Goal: Transaction & Acquisition: Obtain resource

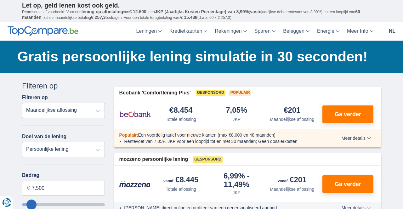
click at [98, 151] on select "Persoonlijke lening Auto Moto / fiets Mobilhome / caravan Renovatie Energie Sch…" at bounding box center [63, 149] width 83 height 15
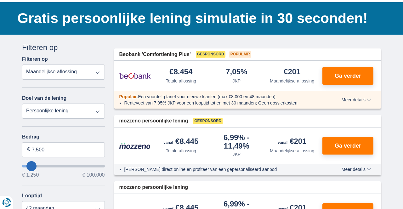
scroll to position [37, 0]
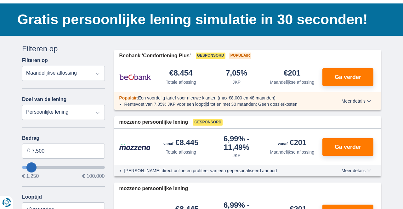
type input "10.250"
type input "10250"
select select "60"
type input "15.250"
type input "15250"
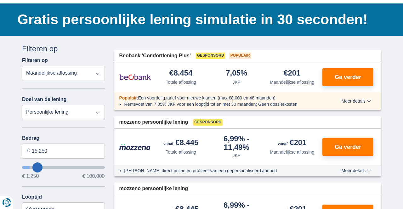
type input "16.250"
type input "16250"
select select "84"
type input "17.250"
type input "17250"
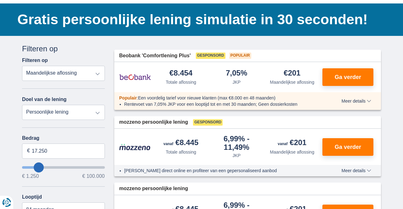
type input "18.250"
type input "18250"
type input "19.250"
type input "19250"
type input "20.250"
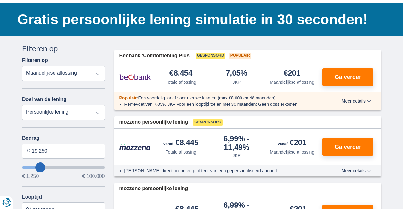
type input "20250"
select select "120"
type input "21.250"
type input "21250"
type input "22.250"
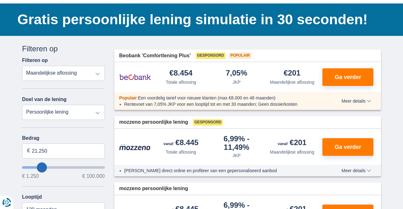
type input "22250"
type input "23.250"
type input "23250"
type input "24.250"
type input "24250"
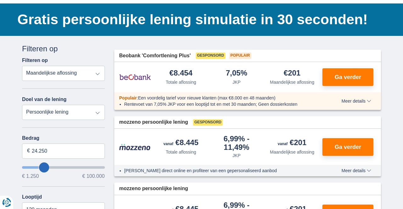
type input "25.250"
type input "25250"
type input "26.250"
type input "26250"
type input "27.250"
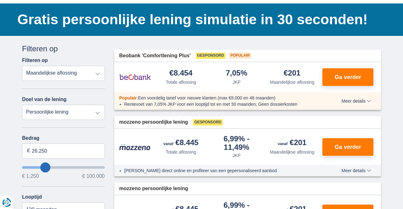
type input "27250"
type input "28.250"
type input "28250"
type input "29.250"
type input "29250"
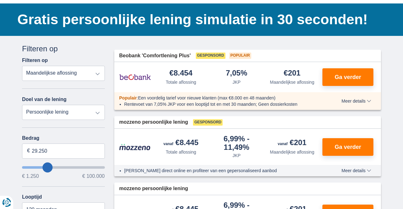
type input "30.250"
type input "30250"
type input "31.250"
type input "31250"
type input "30.250"
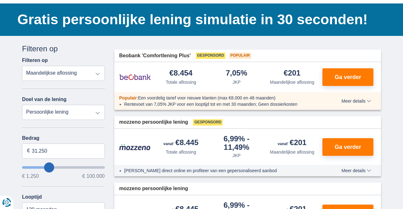
type input "30250"
type input "29.250"
type input "29250"
type input "28.250"
type input "28250"
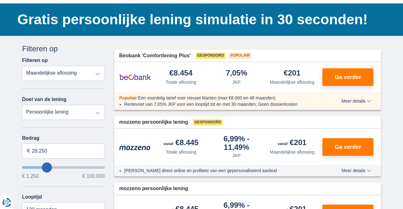
type input "27.250"
type input "27250"
type input "26.250"
type input "26250"
type input "25.250"
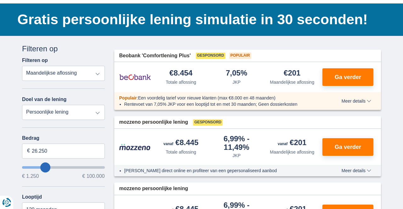
type input "25250"
type input "24.250"
type input "24250"
type input "23.250"
type input "23250"
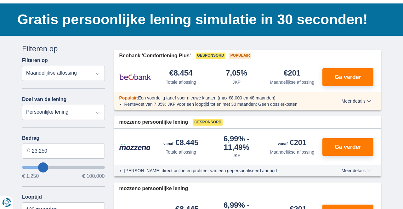
type input "22.250"
type input "22250"
type input "21.250"
type input "21250"
type input "20.250"
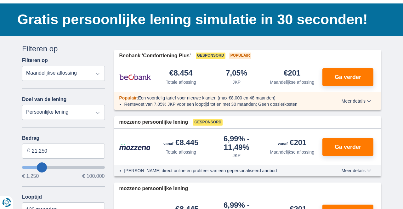
type input "20250"
type input "19.250"
type input "19250"
select select "84"
type input "20.250"
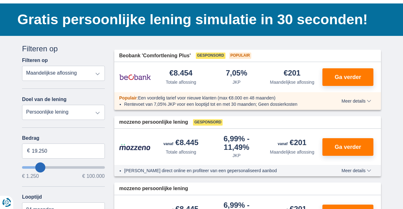
type input "20250"
type input "21.250"
type input "21250"
type input "22.250"
type input "22250"
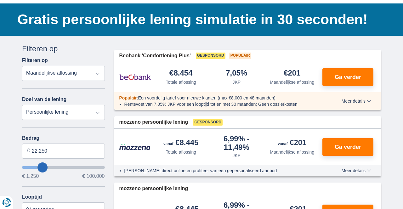
select select "120"
type input "23.250"
type input "23250"
type input "24.250"
type input "24250"
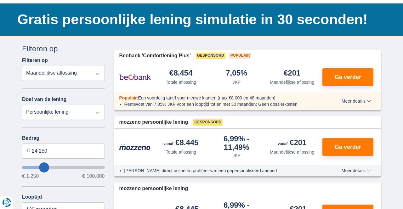
type input "25.250"
type input "25250"
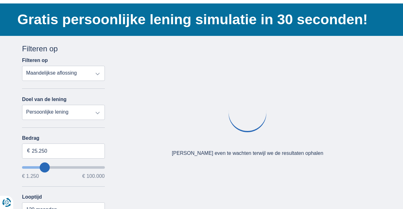
type input "26.250"
type input "26250"
type input "27.250"
type input "27250"
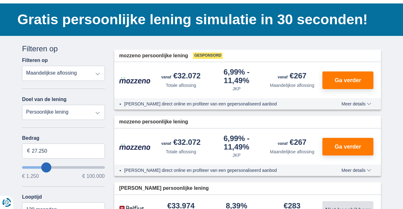
type input "28.250"
type input "28250"
type input "29.250"
type input "29250"
type input "30.250"
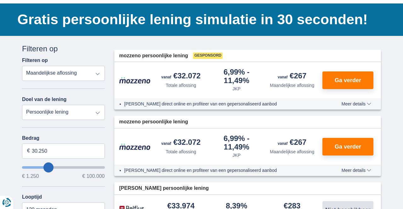
type input "30250"
click at [94, 209] on select "12 maanden 18 maanden 24 maanden 30 maanden 36 maanden 42 maanden 48 maanden 60…" at bounding box center [63, 209] width 83 height 15
click at [22, 202] on select "12 maanden 18 maanden 24 maanden 30 maanden 36 maanden 42 maanden 48 maanden 60…" at bounding box center [63, 209] width 83 height 15
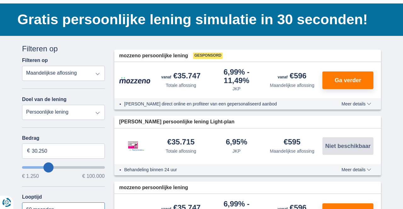
click at [96, 209] on select "12 maanden 18 maanden 24 maanden 30 maanden 36 maanden 42 maanden 48 maanden 60…" at bounding box center [63, 209] width 83 height 15
click at [22, 202] on select "12 maanden 18 maanden 24 maanden 30 maanden 36 maanden 42 maanden 48 maanden 60…" at bounding box center [63, 209] width 83 height 15
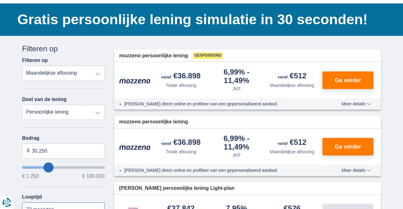
click at [93, 209] on select "12 maanden 18 maanden 24 maanden 30 maanden 36 maanden 42 maanden 48 maanden 60…" at bounding box center [63, 209] width 83 height 15
click at [22, 202] on select "12 maanden 18 maanden 24 maanden 30 maanden 36 maanden 42 maanden 48 maanden 60…" at bounding box center [63, 209] width 83 height 15
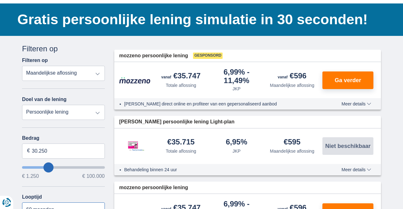
click at [94, 209] on select "12 maanden 18 maanden 24 maanden 30 maanden 36 maanden 42 maanden 48 maanden 60…" at bounding box center [63, 209] width 83 height 15
click at [22, 202] on select "12 maanden 18 maanden 24 maanden 30 maanden 36 maanden 42 maanden 48 maanden 60…" at bounding box center [63, 209] width 83 height 15
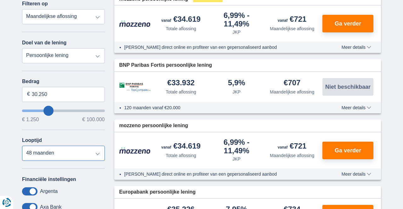
scroll to position [96, 0]
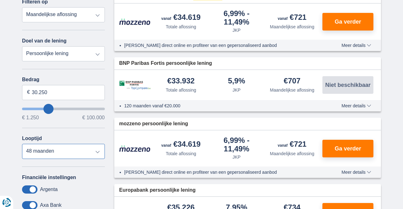
click at [96, 154] on select "12 maanden 18 maanden 24 maanden 30 maanden 36 maanden 42 maanden 48 maanden 60…" at bounding box center [63, 151] width 83 height 15
select select "60"
click at [22, 144] on select "12 maanden 18 maanden 24 maanden 30 maanden 36 maanden 42 maanden 48 maanden 60…" at bounding box center [63, 151] width 83 height 15
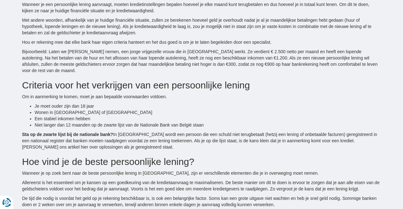
scroll to position [1142, 0]
